Goal: Transaction & Acquisition: Purchase product/service

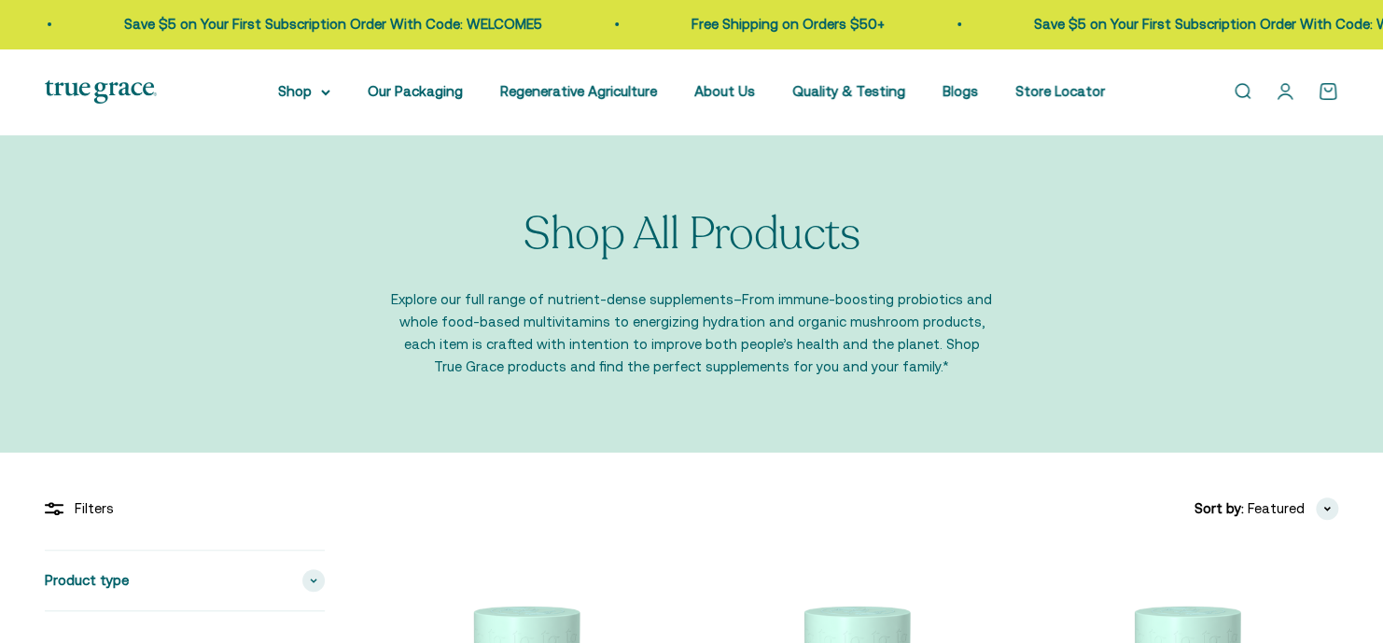
click at [1241, 91] on link "Open search" at bounding box center [1242, 91] width 21 height 21
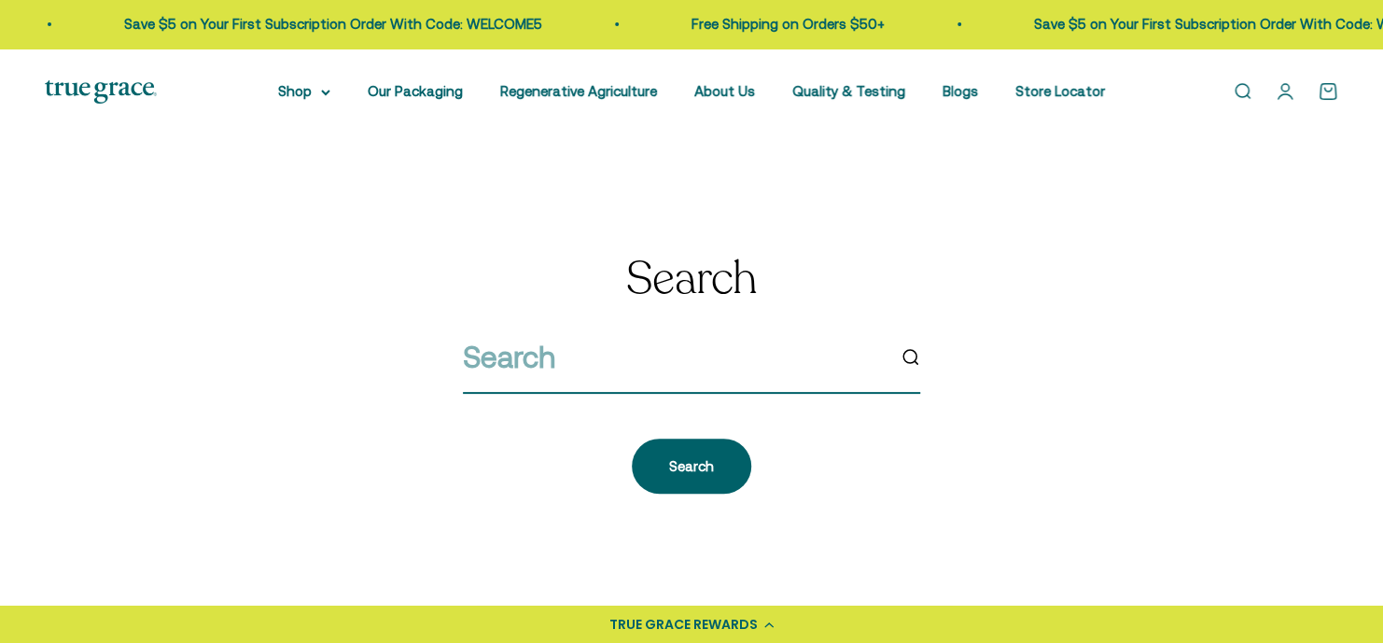
click at [565, 371] on input "search" at bounding box center [674, 357] width 422 height 48
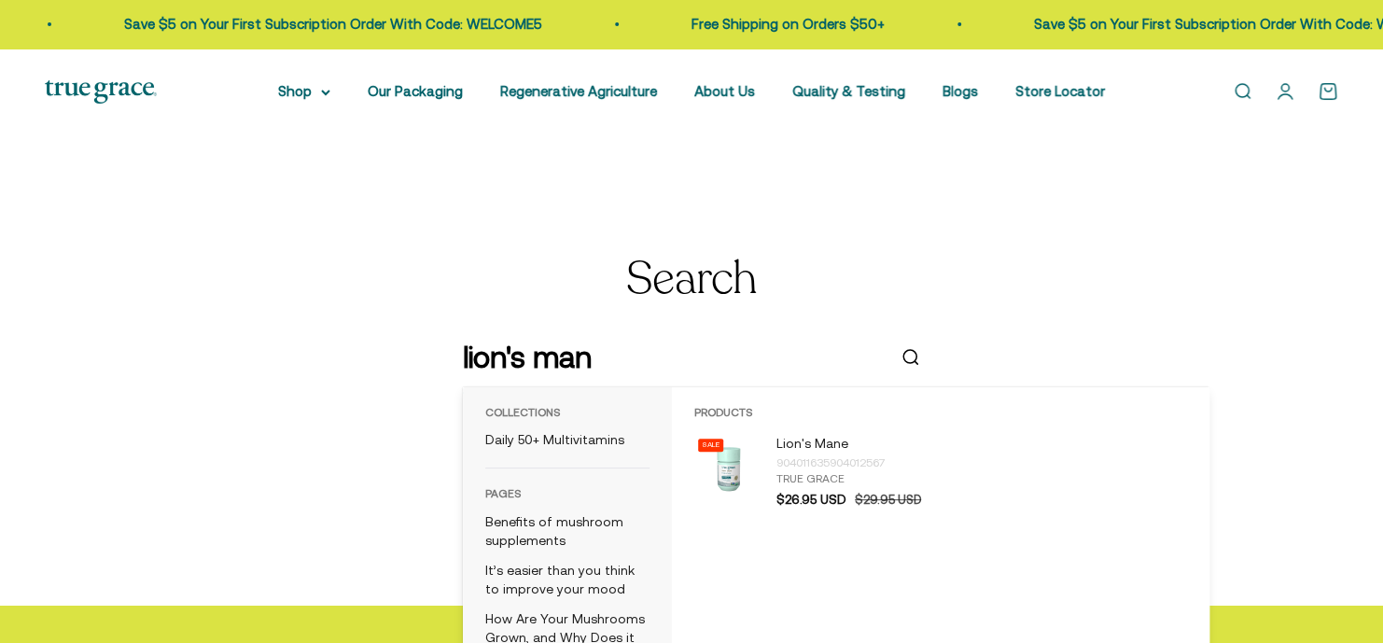
type input "lion's mane"
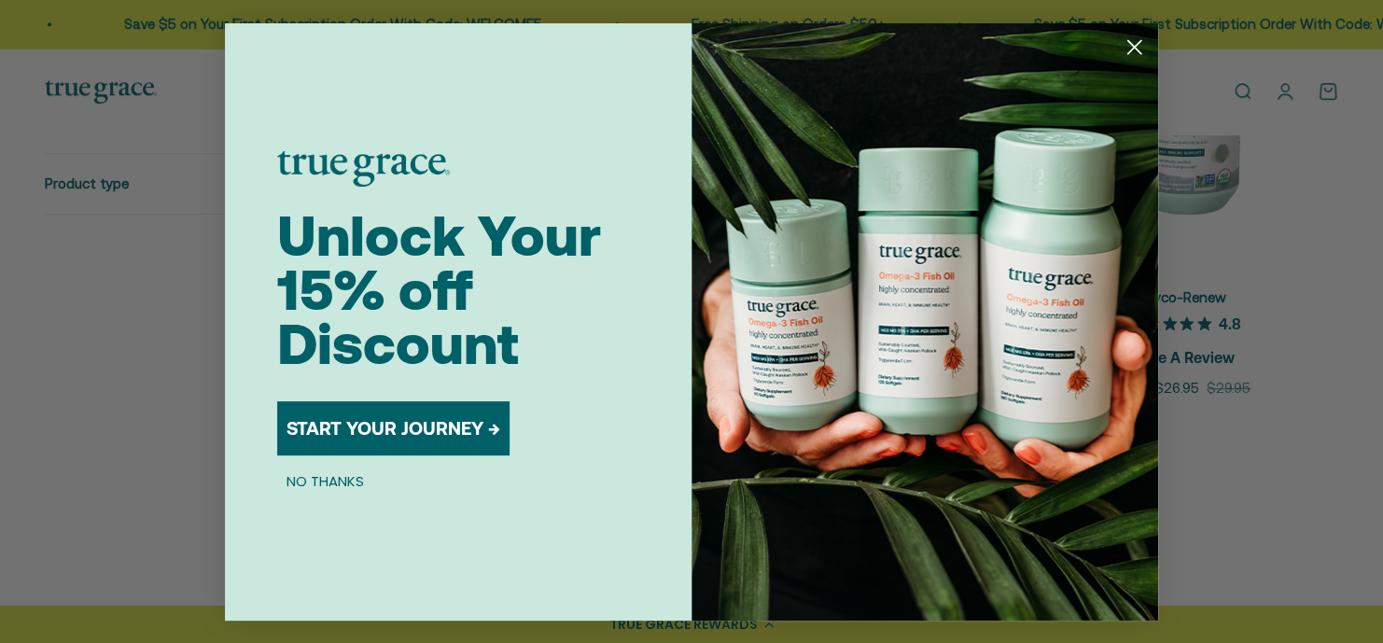
scroll to position [478, 0]
click at [1132, 46] on icon "Close dialog" at bounding box center [1134, 46] width 13 height 13
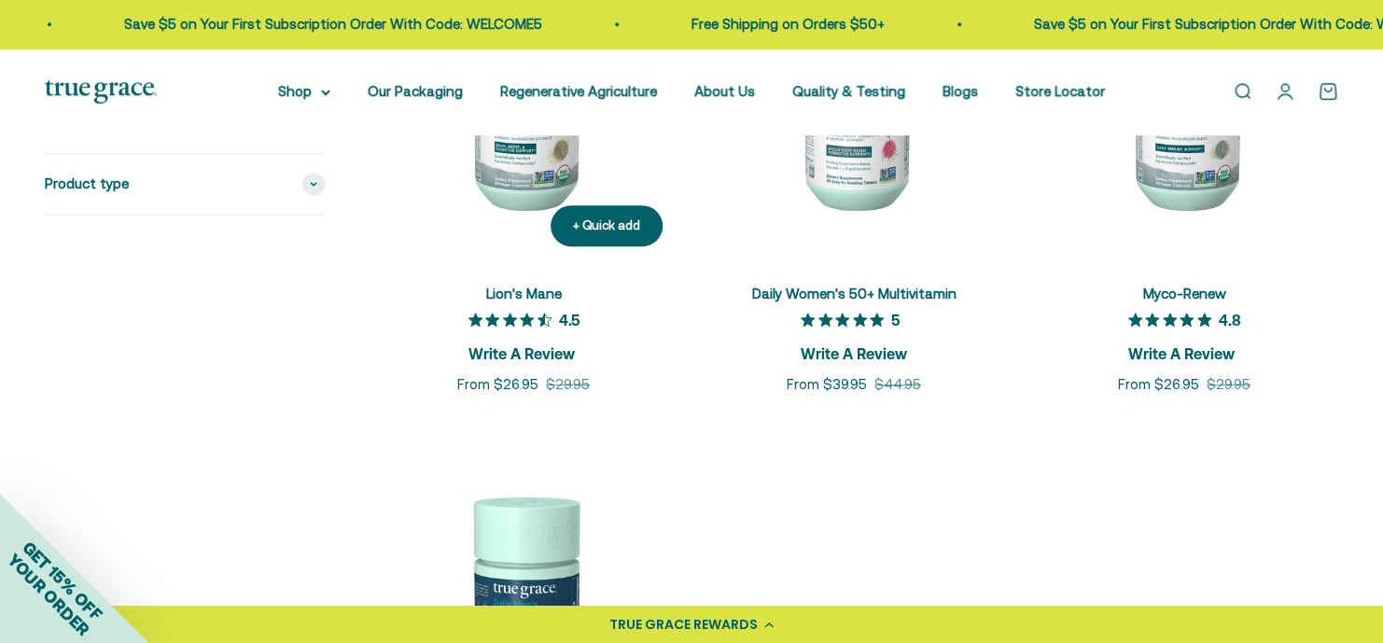
click at [533, 199] on img at bounding box center [524, 107] width 308 height 308
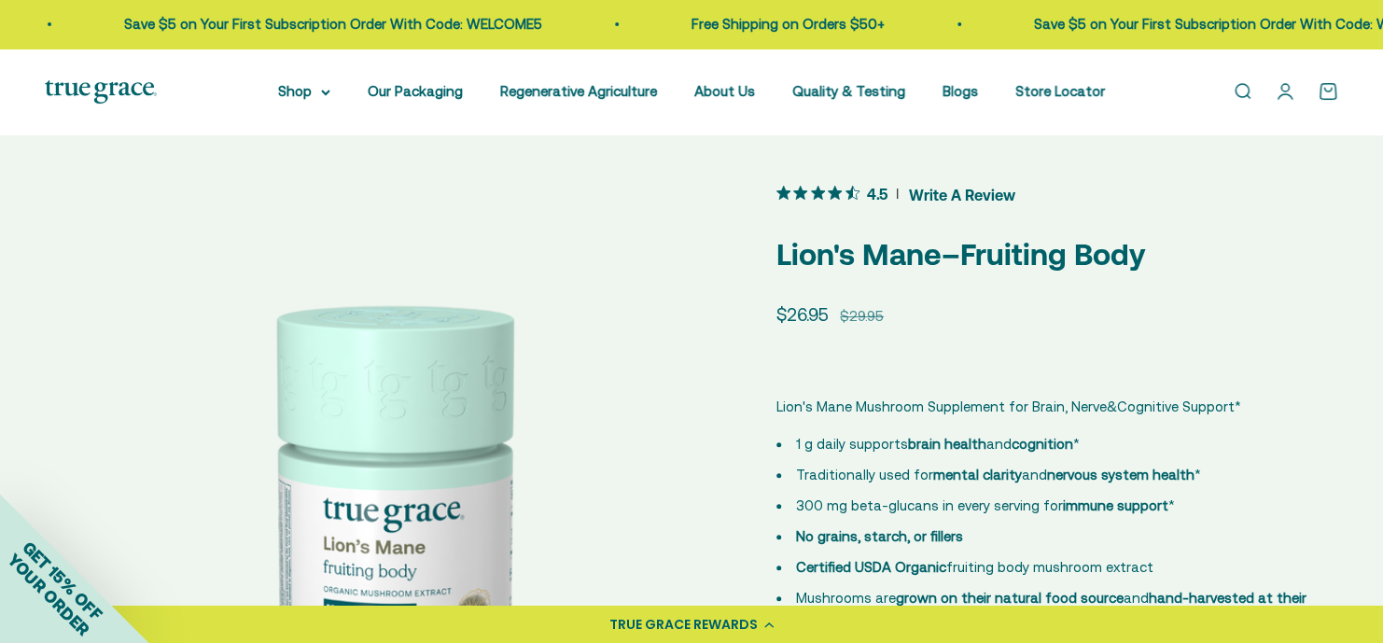
scroll to position [427, 0]
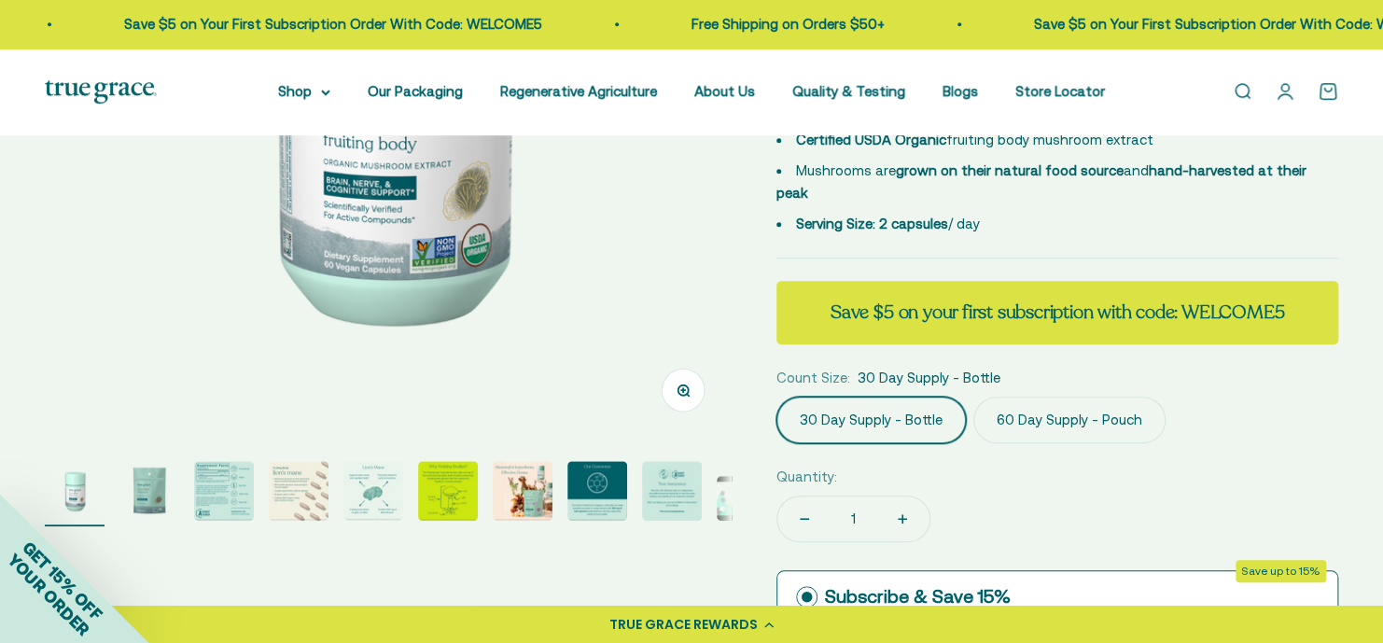
click at [688, 492] on img "Go to item 9" at bounding box center [672, 491] width 60 height 60
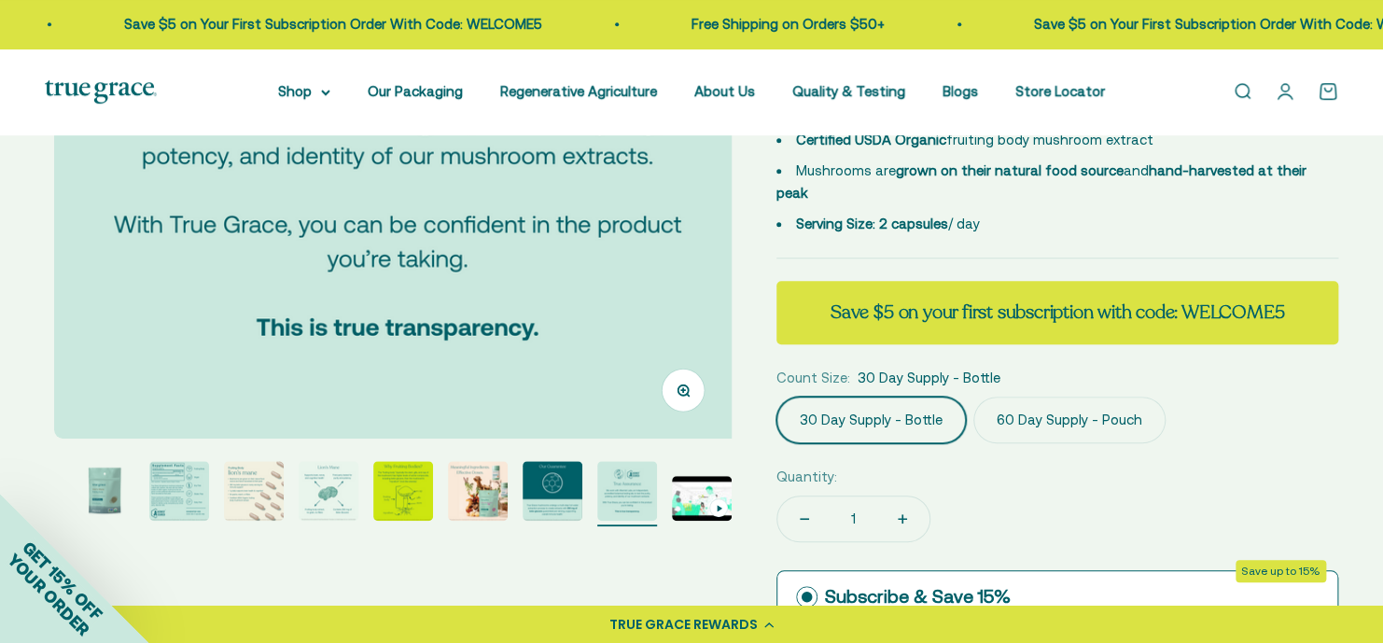
scroll to position [0, 5671]
click at [573, 509] on img "Go to item 8" at bounding box center [553, 491] width 60 height 60
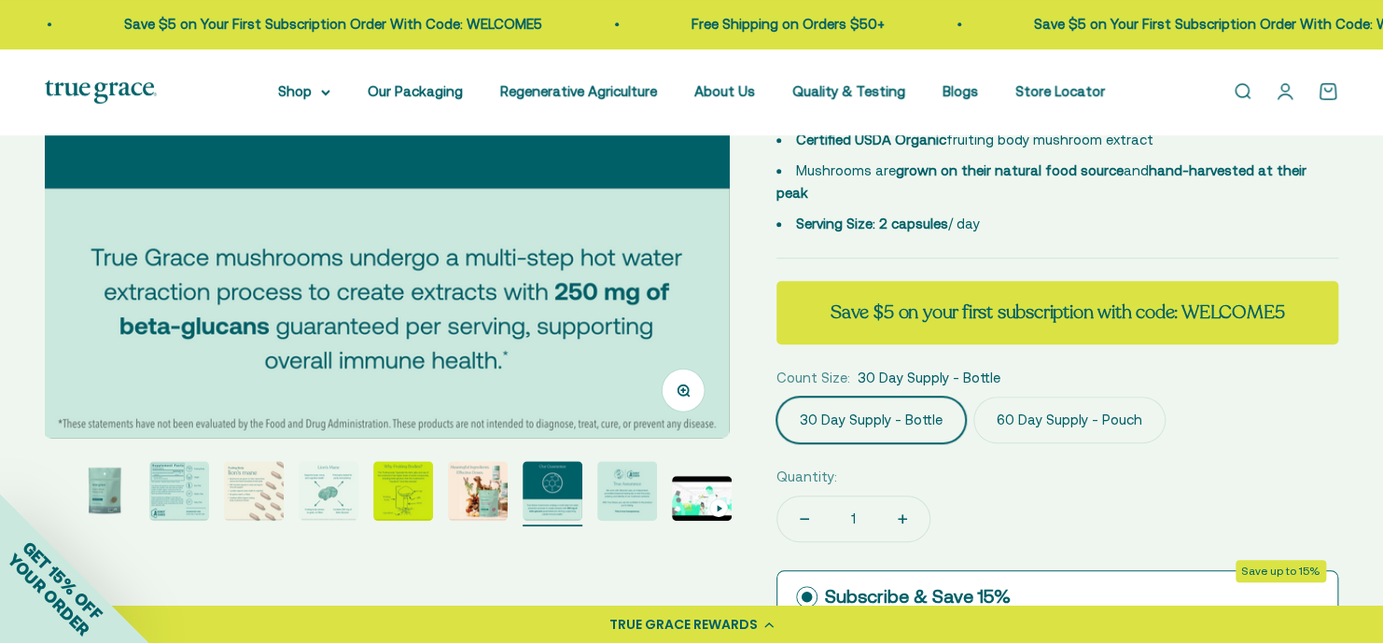
scroll to position [0, 4962]
click at [486, 511] on img "Go to item 7" at bounding box center [478, 491] width 60 height 60
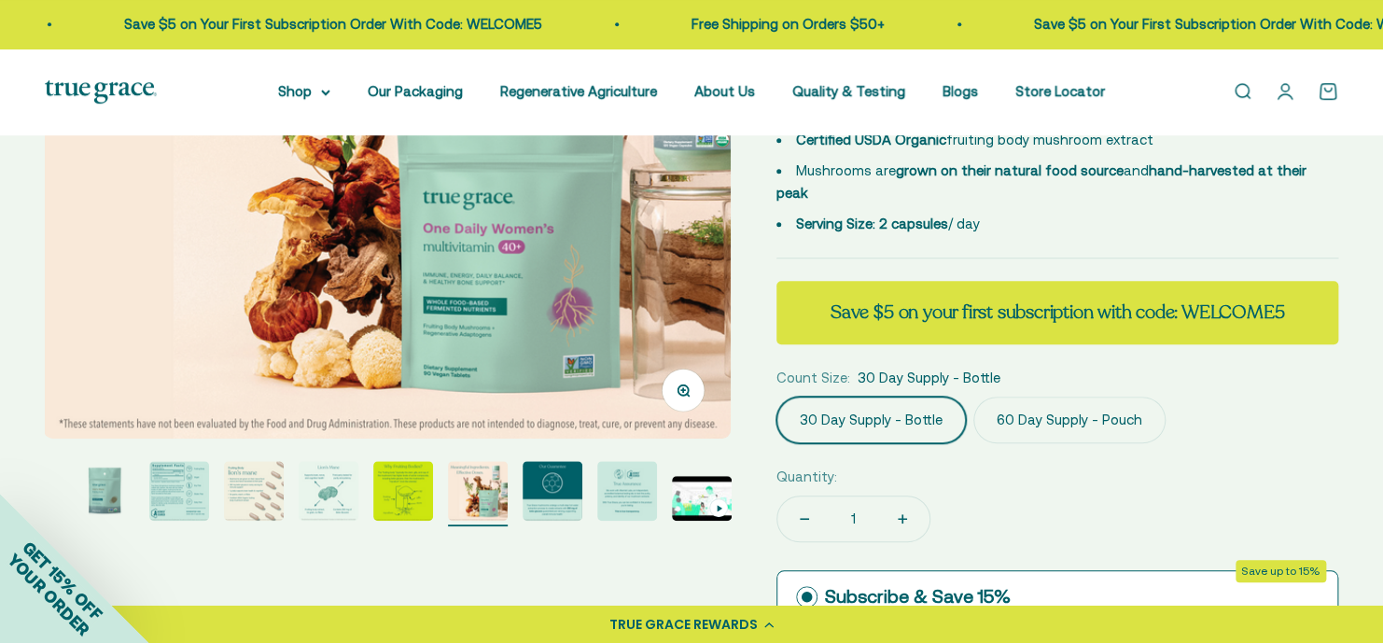
scroll to position [0, 4254]
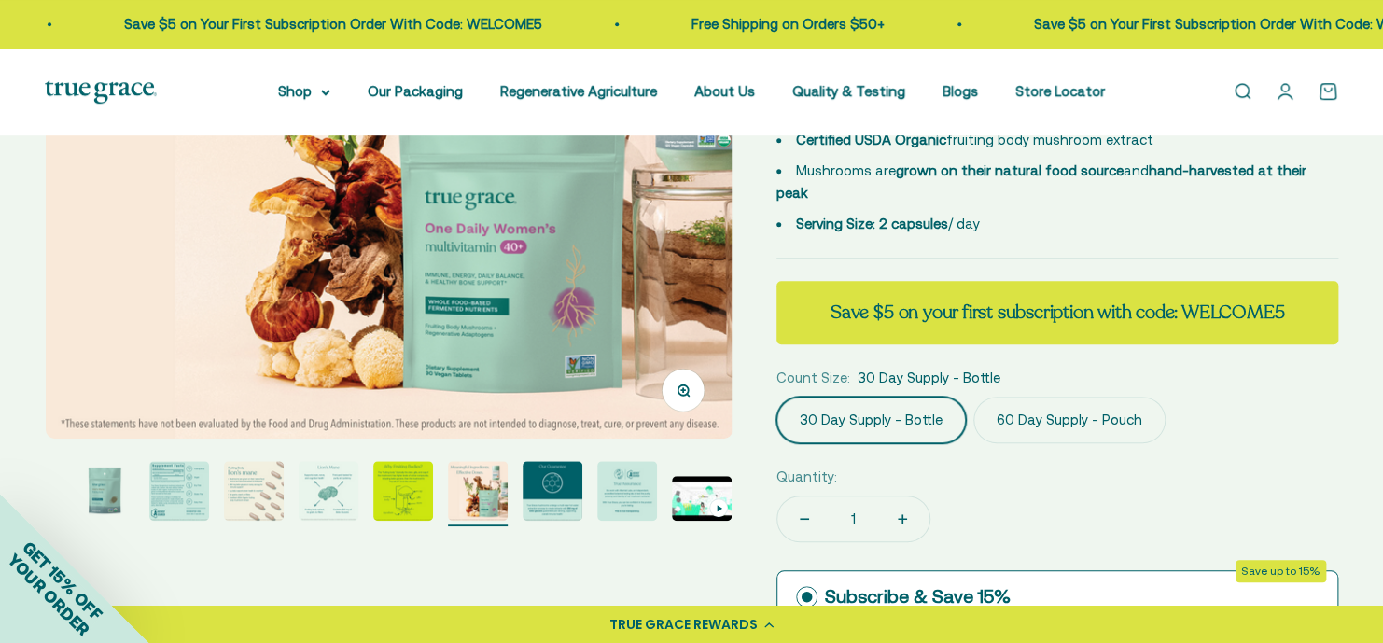
click at [419, 506] on img "Go to item 6" at bounding box center [403, 491] width 60 height 60
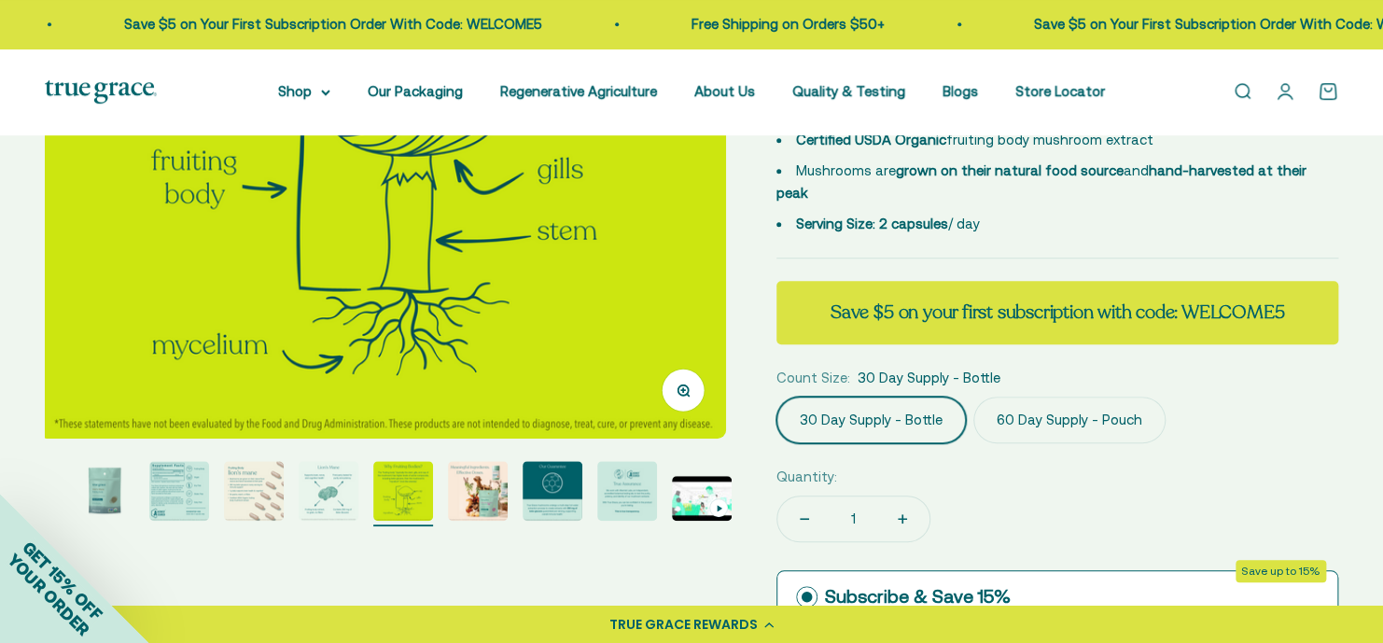
scroll to position [0, 3545]
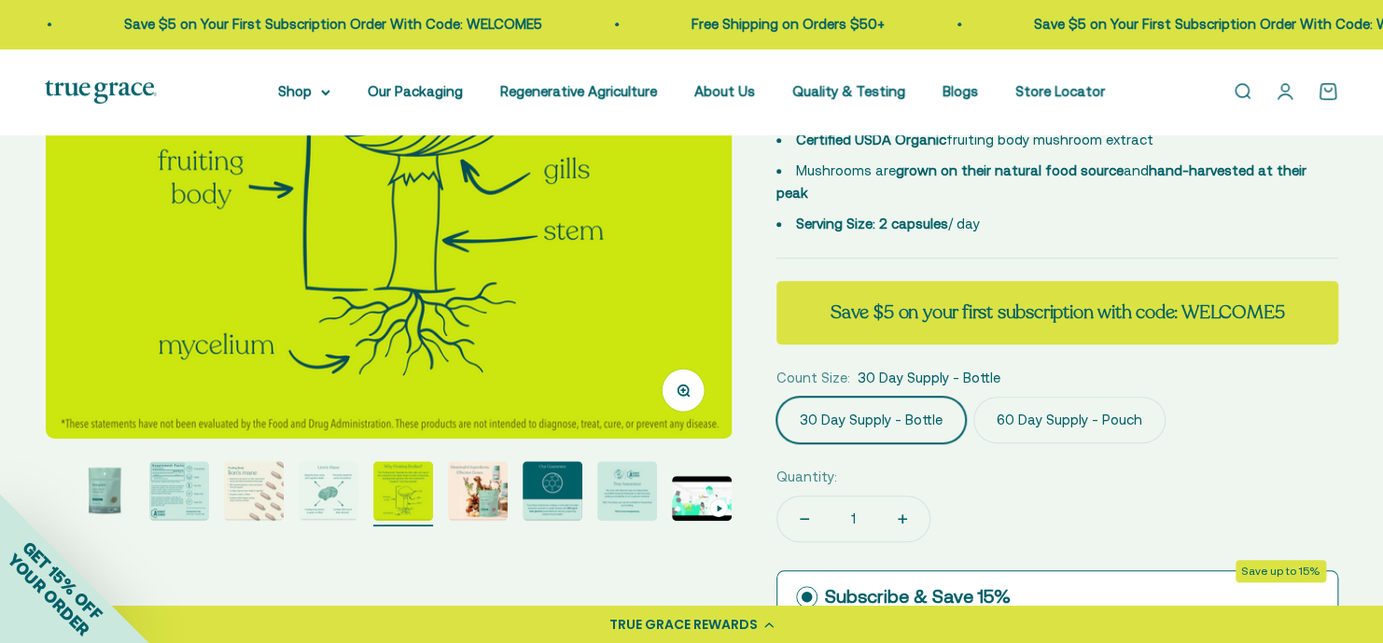
click at [343, 503] on img "Go to item 5" at bounding box center [329, 491] width 60 height 60
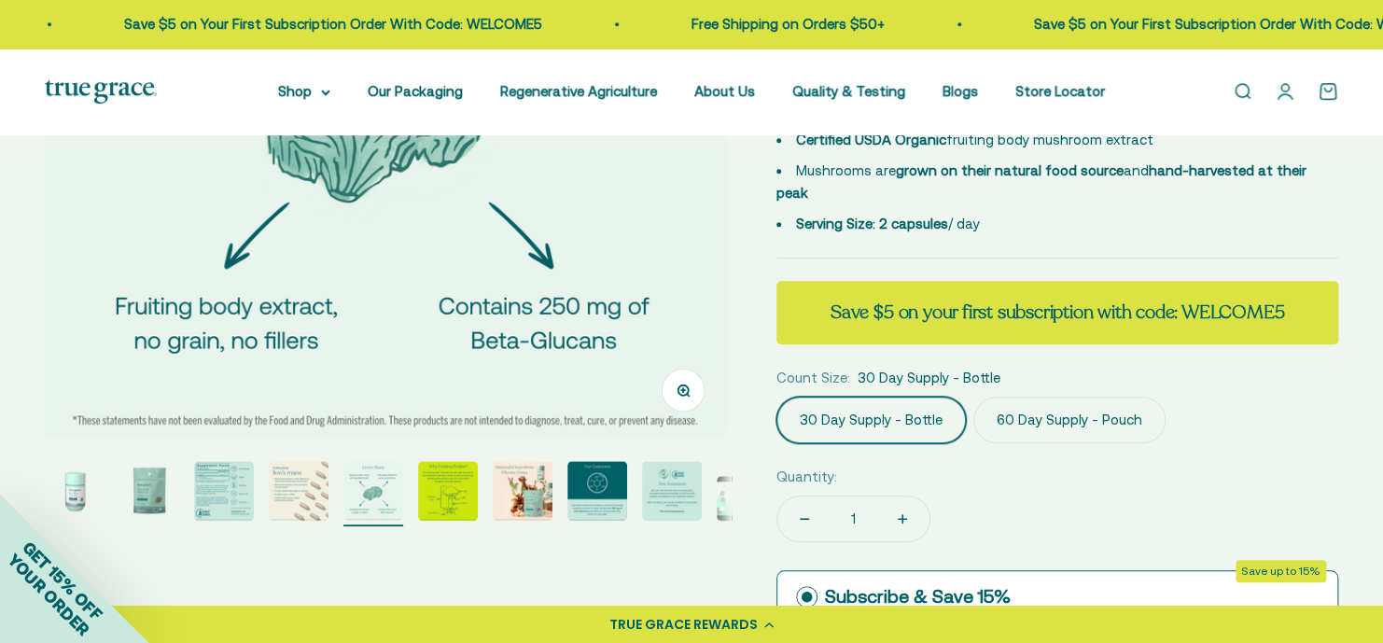
scroll to position [0, 2835]
click at [257, 506] on page-dots at bounding box center [388, 493] width 687 height 65
click at [223, 507] on img "Go to item 3" at bounding box center [224, 491] width 60 height 60
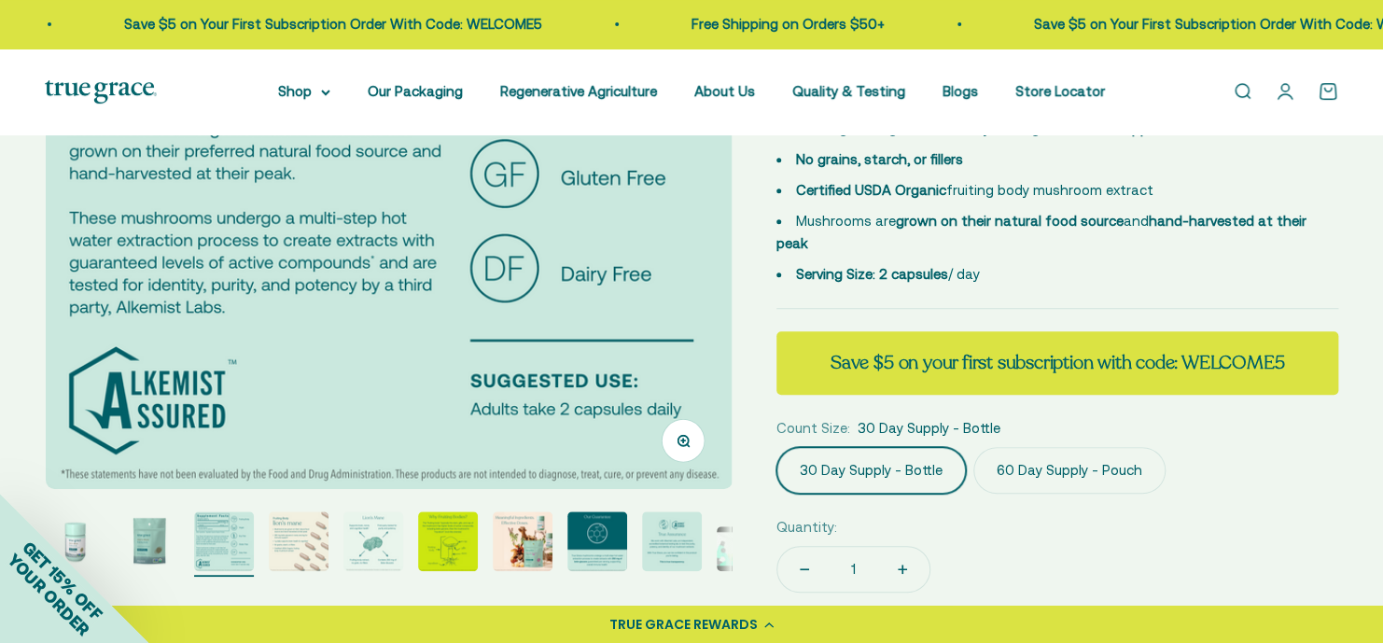
scroll to position [427, 0]
